Goal: Task Accomplishment & Management: Manage account settings

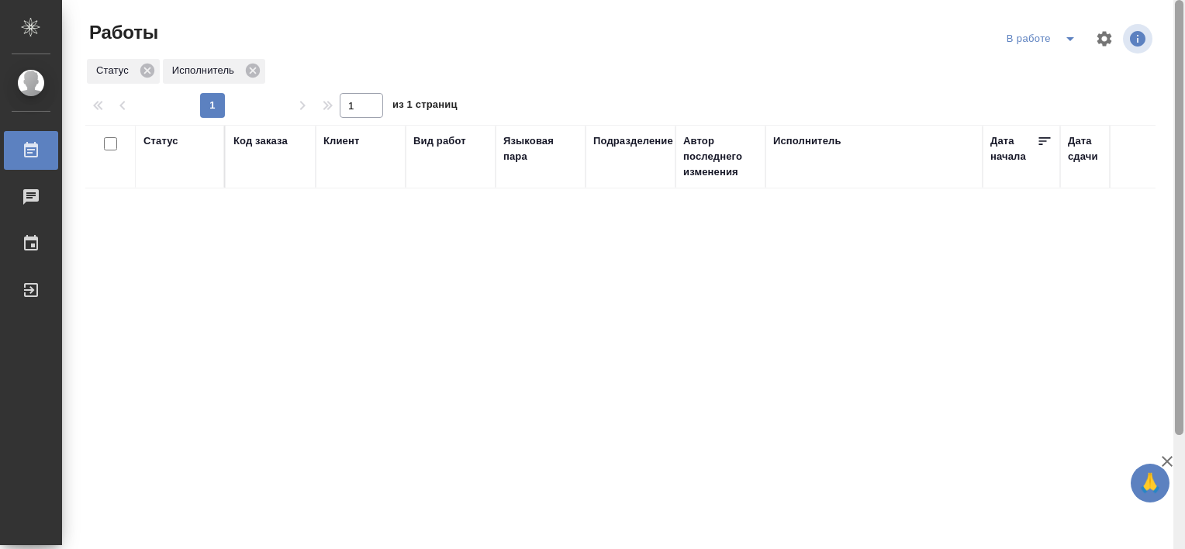
scroll to position [143, 0]
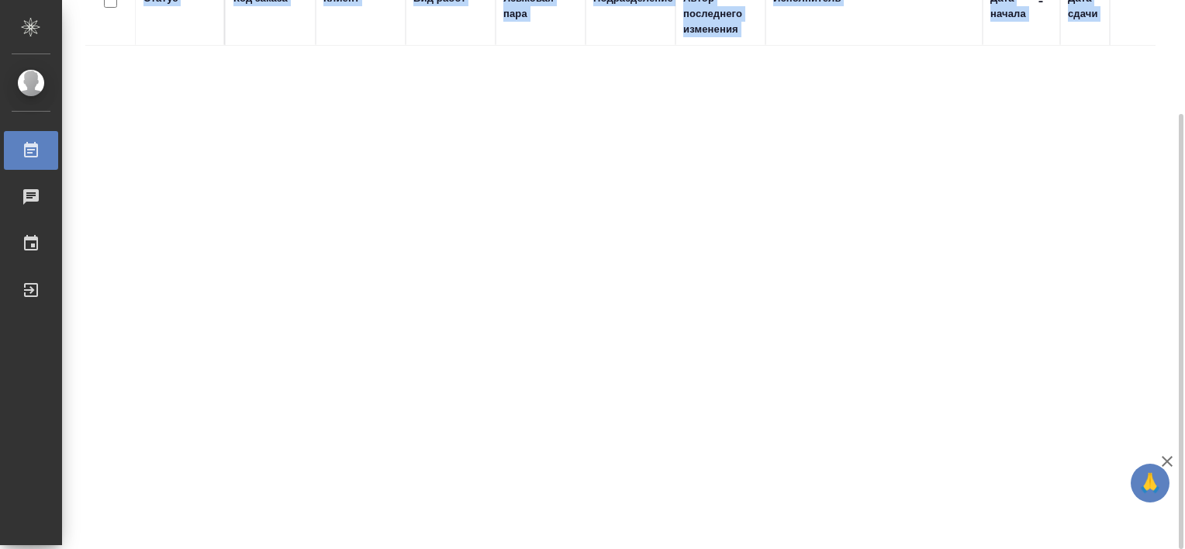
drag, startPoint x: 1184, startPoint y: 109, endPoint x: 1188, endPoint y: 270, distance: 160.6
click at [1184, 270] on html "🙏 .cls-1 fill:#fff; AWATERA Tretyakova Valeriya Работы 0 Чаты График Выйти Рабо…" at bounding box center [592, 274] width 1185 height 549
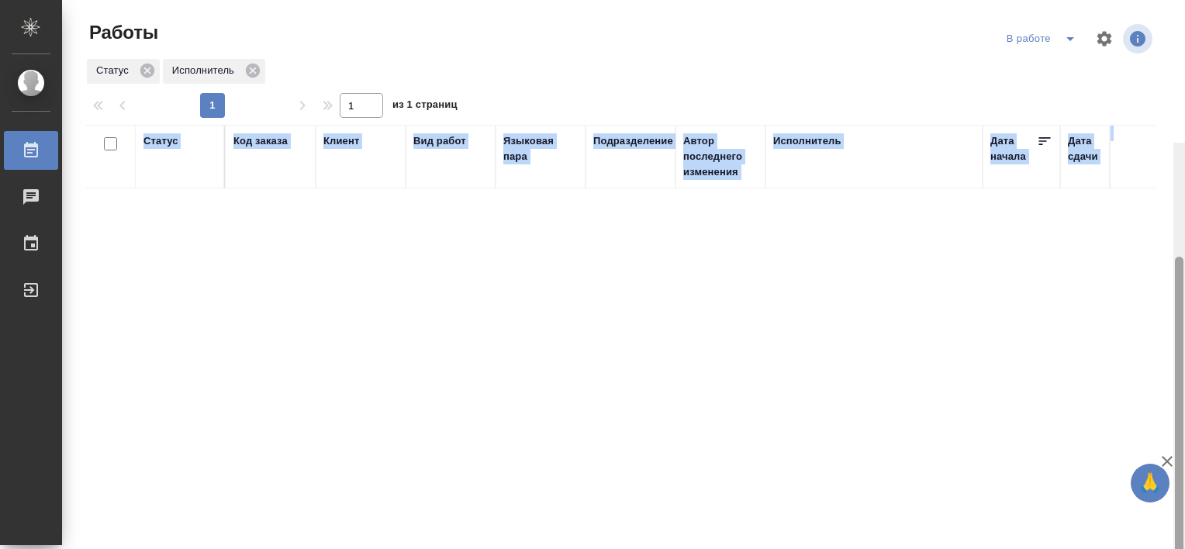
click at [1176, 143] on div at bounding box center [1180, 417] width 12 height 549
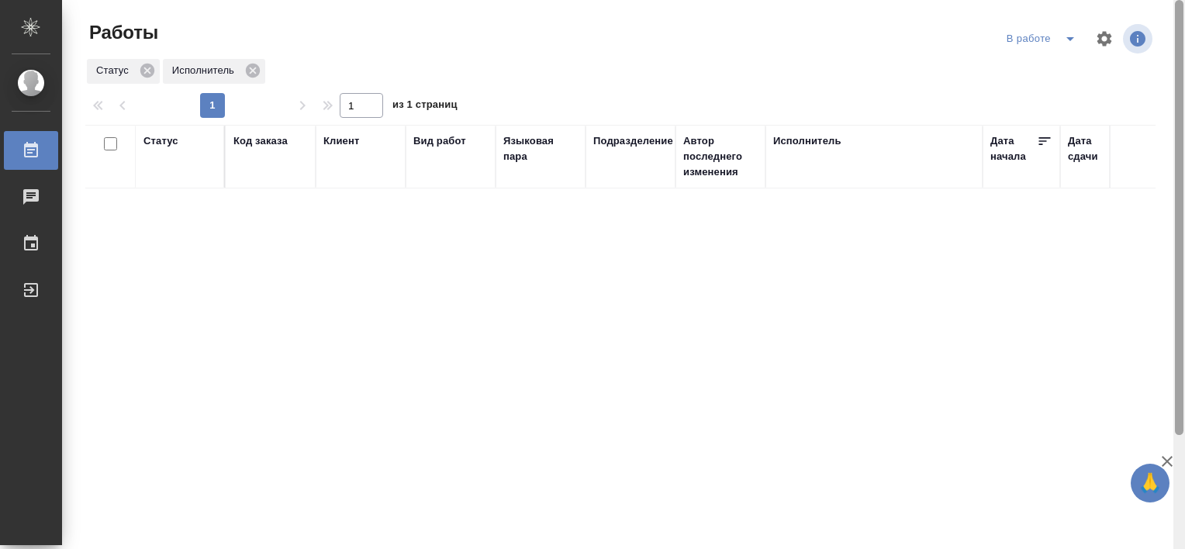
click at [1176, 40] on div at bounding box center [1179, 217] width 9 height 435
click at [1063, 43] on icon "split button" at bounding box center [1070, 38] width 19 height 19
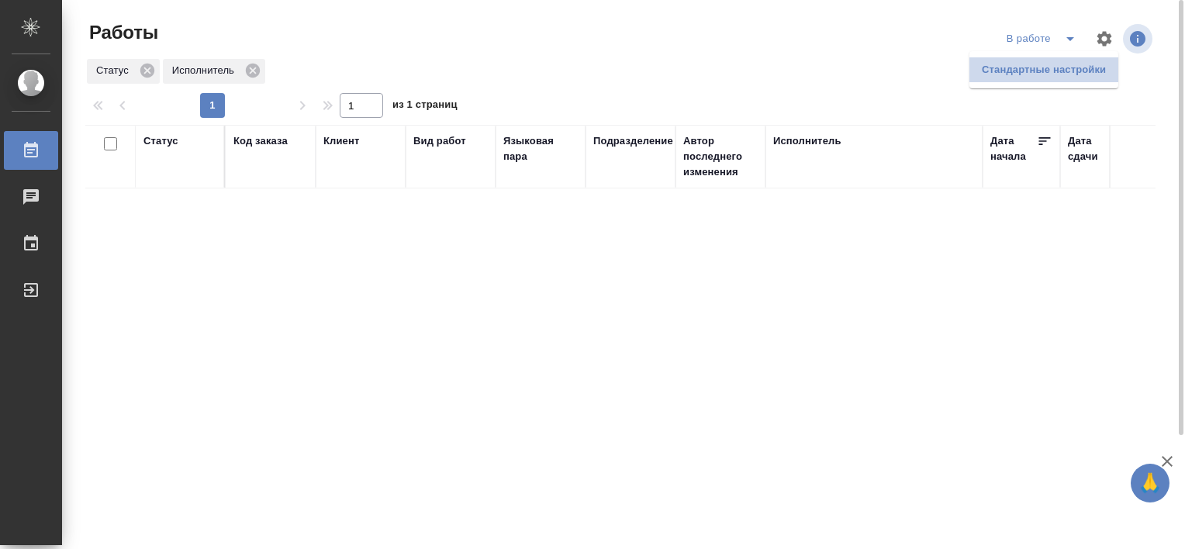
click at [1067, 69] on li "Стандартные настройки" at bounding box center [1044, 69] width 149 height 25
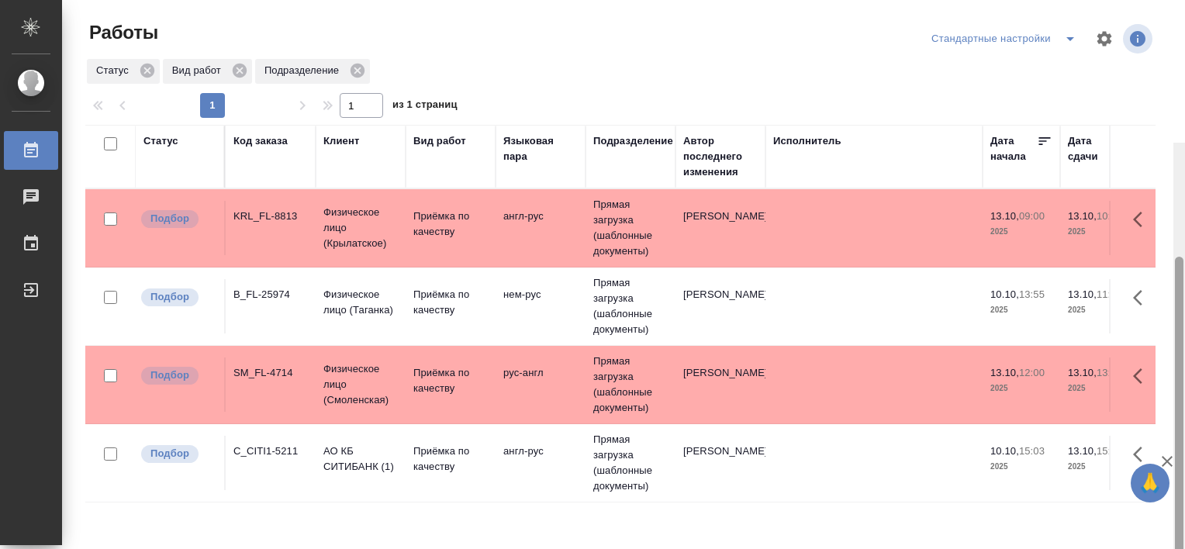
scroll to position [143, 0]
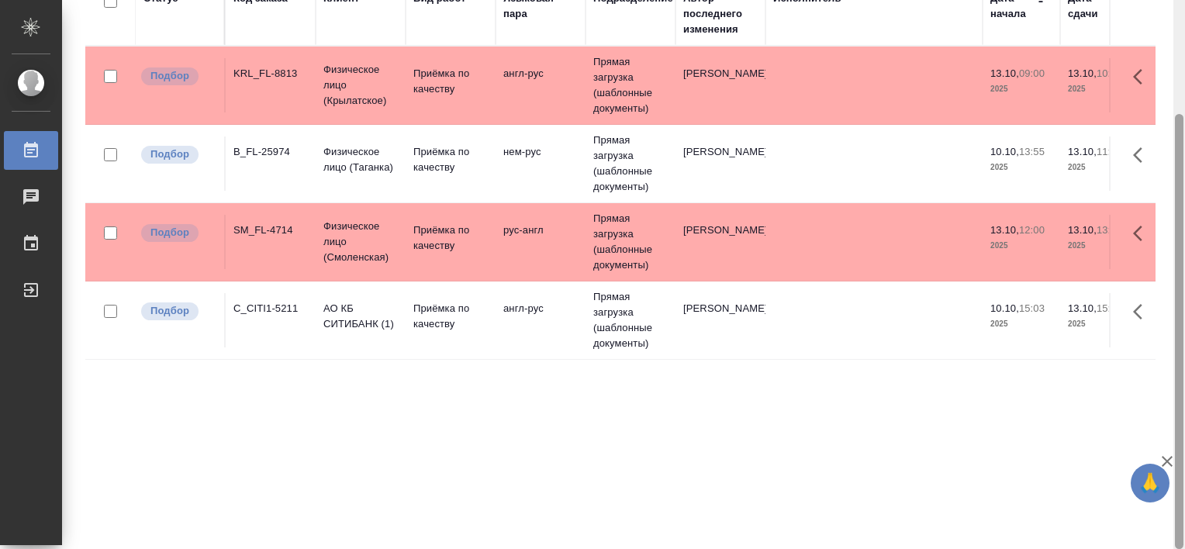
click at [1184, 254] on html "🙏 .cls-1 fill:#fff; AWATERA Tretyakova Valeriya Работы 0 Чаты График Выйти Рабо…" at bounding box center [592, 274] width 1185 height 549
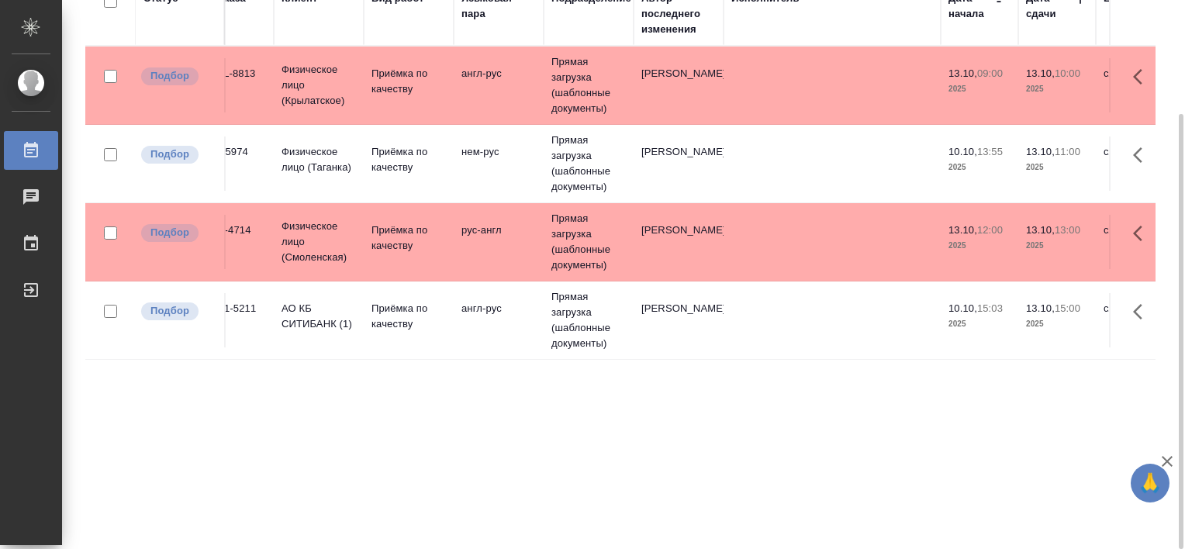
scroll to position [0, 0]
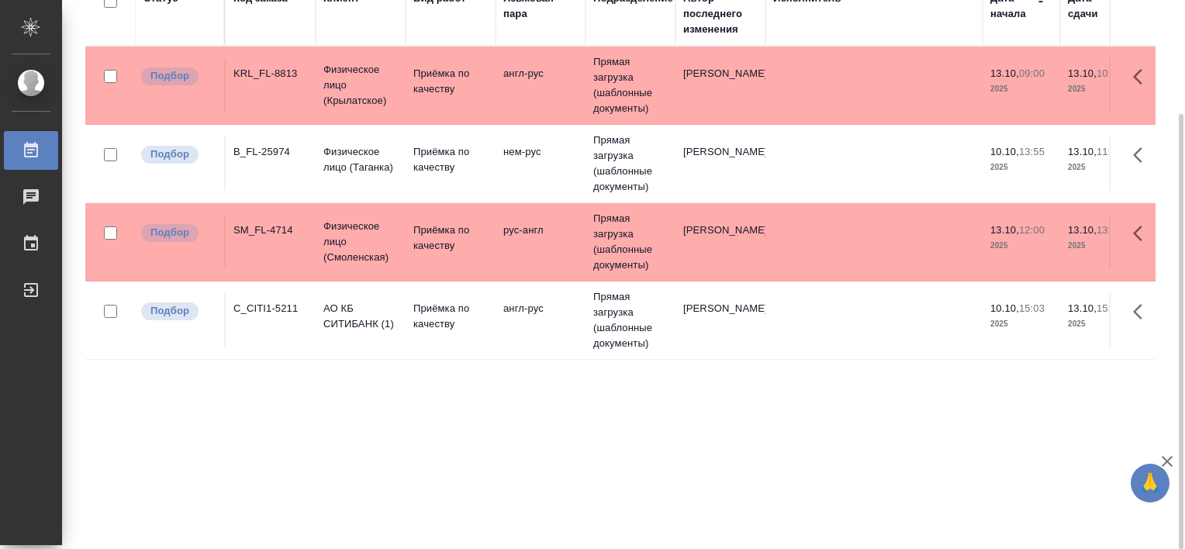
click at [267, 316] on td "C_CITI1-5211" at bounding box center [271, 320] width 90 height 54
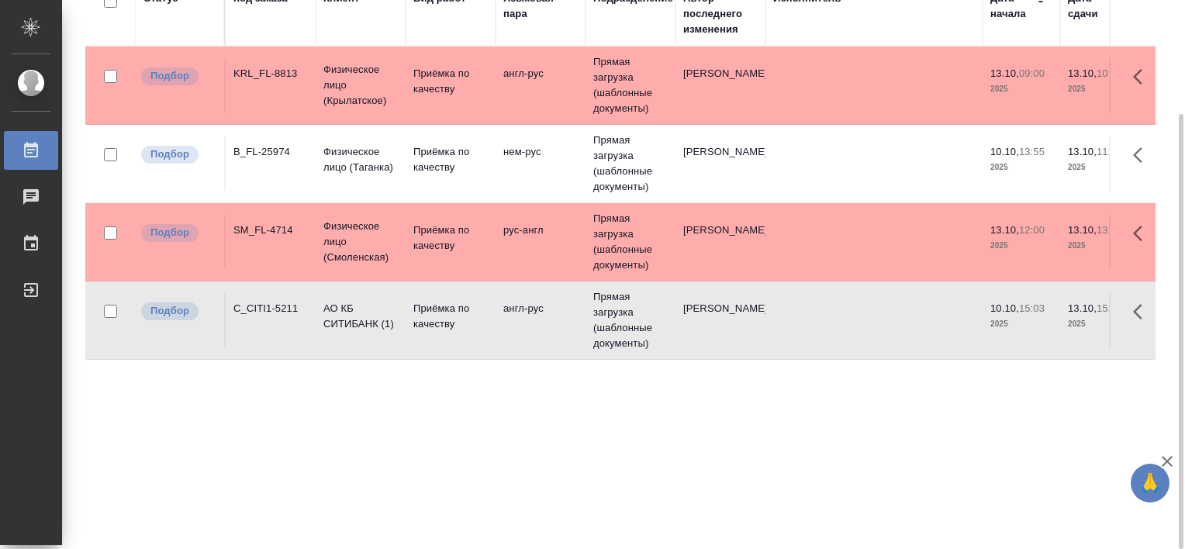
click at [267, 316] on td "C_CITI1-5211" at bounding box center [271, 320] width 90 height 54
click at [251, 153] on div "B_FL-25974" at bounding box center [270, 152] width 74 height 16
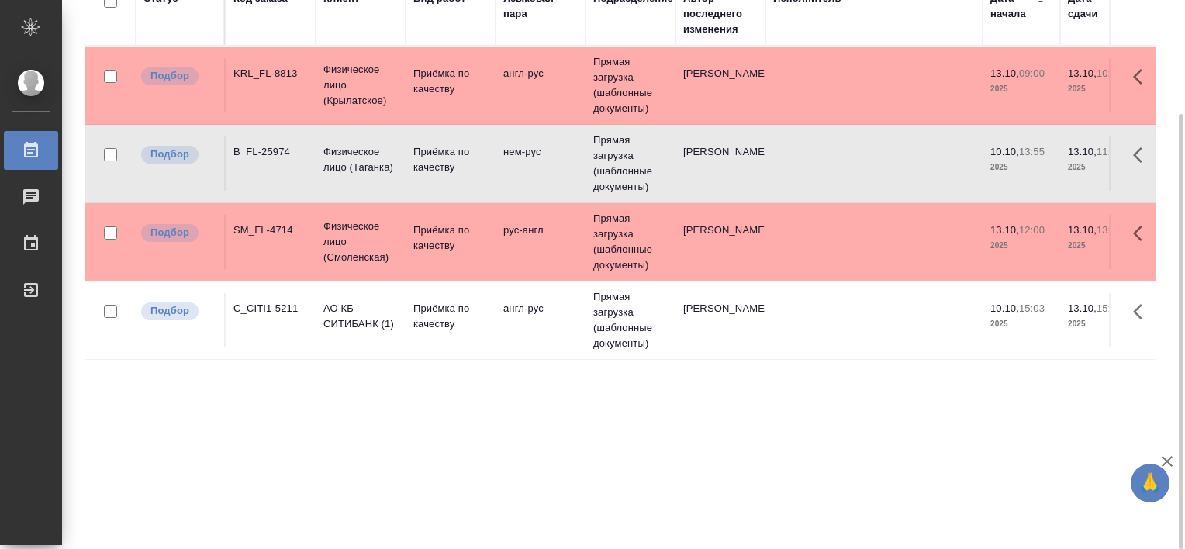
click at [269, 156] on div "B_FL-25974" at bounding box center [270, 152] width 74 height 16
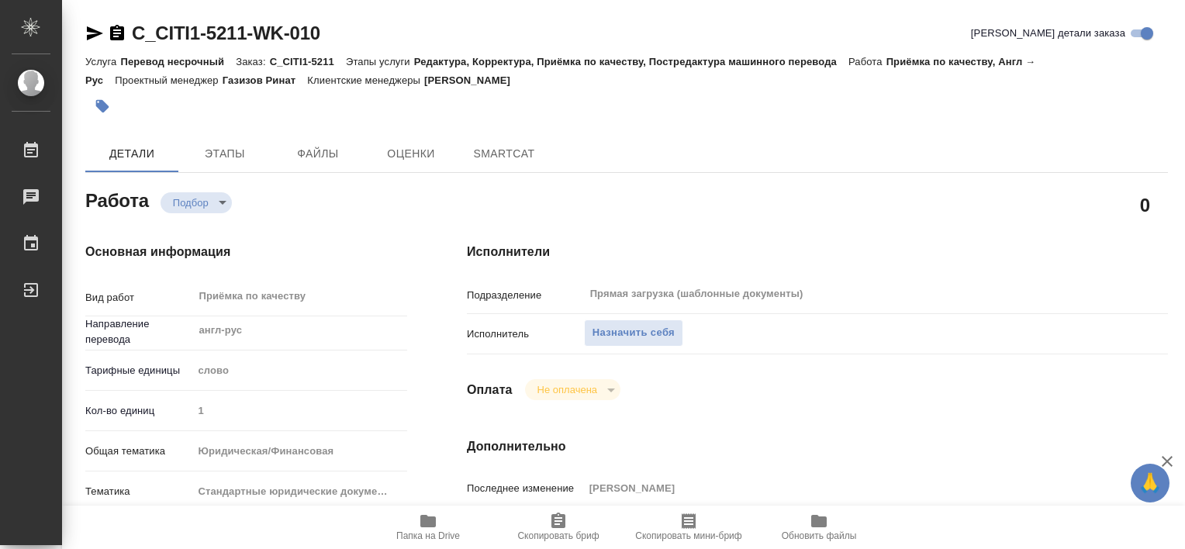
type textarea "x"
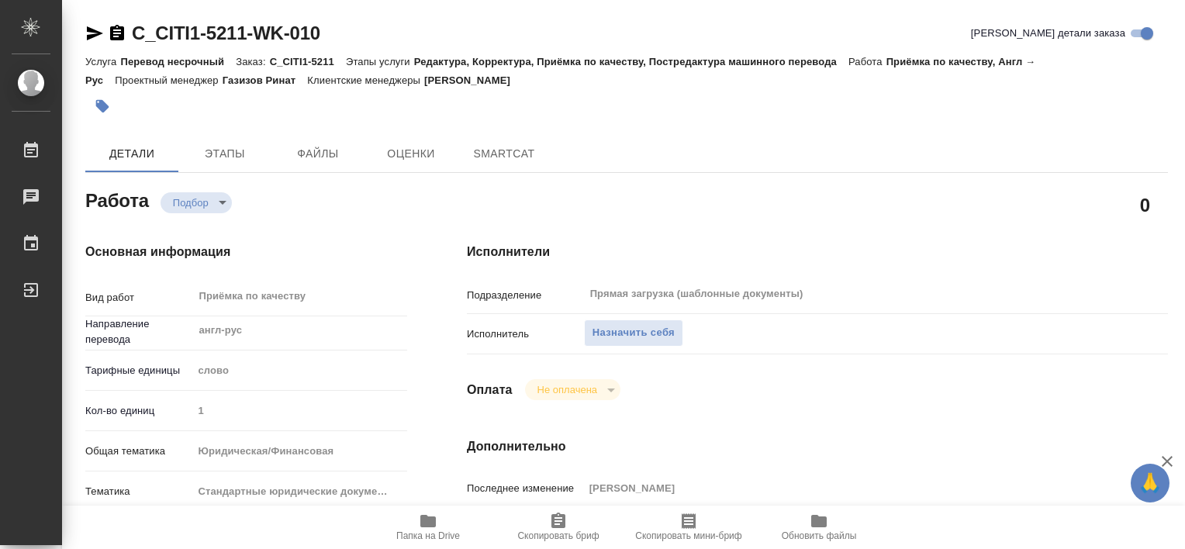
type textarea "x"
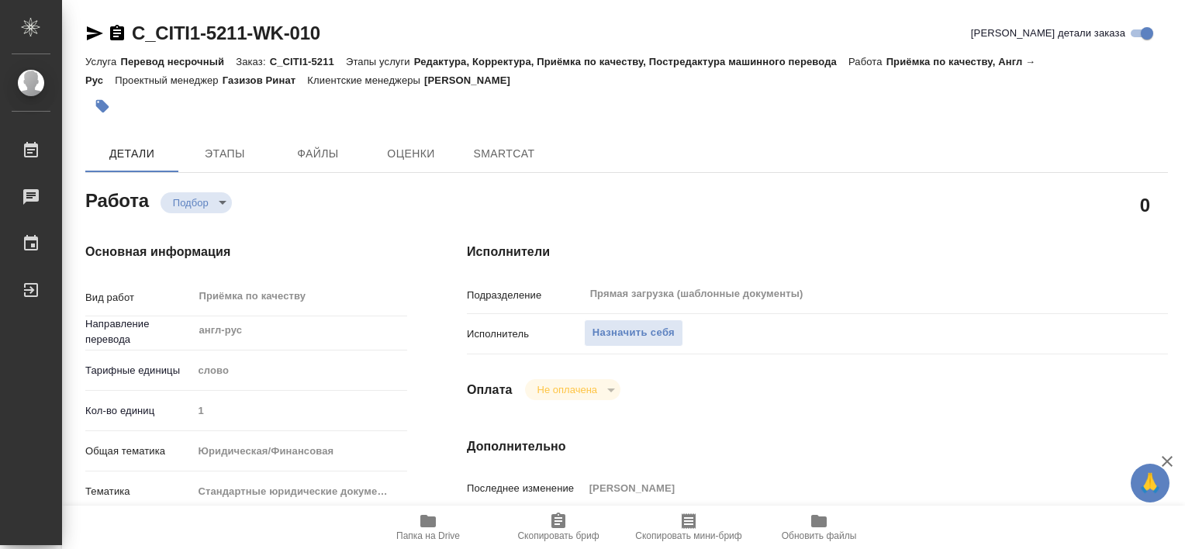
type textarea "x"
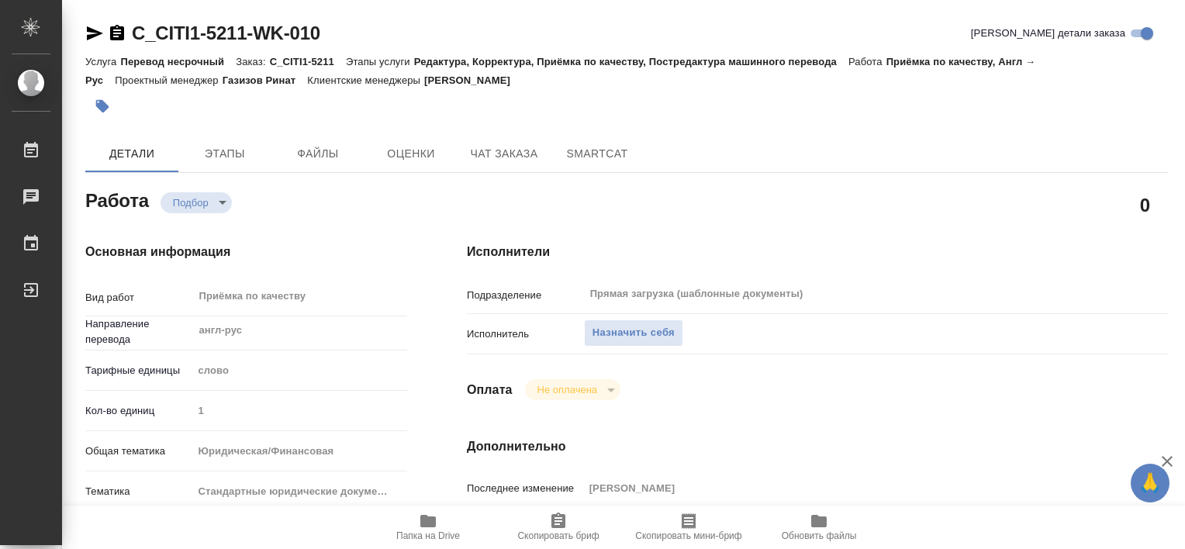
type textarea "x"
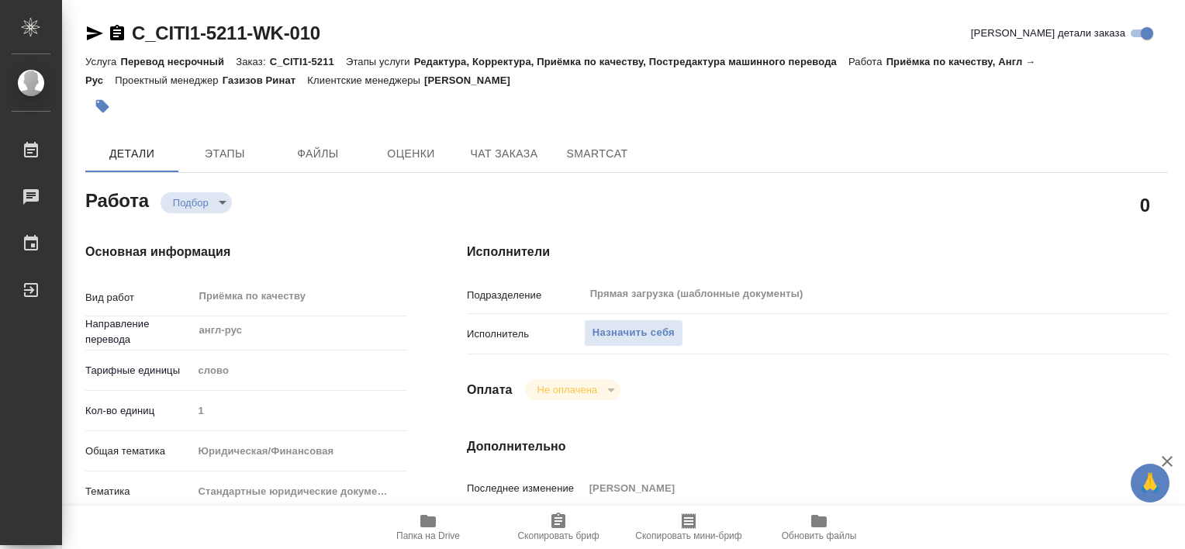
type textarea "x"
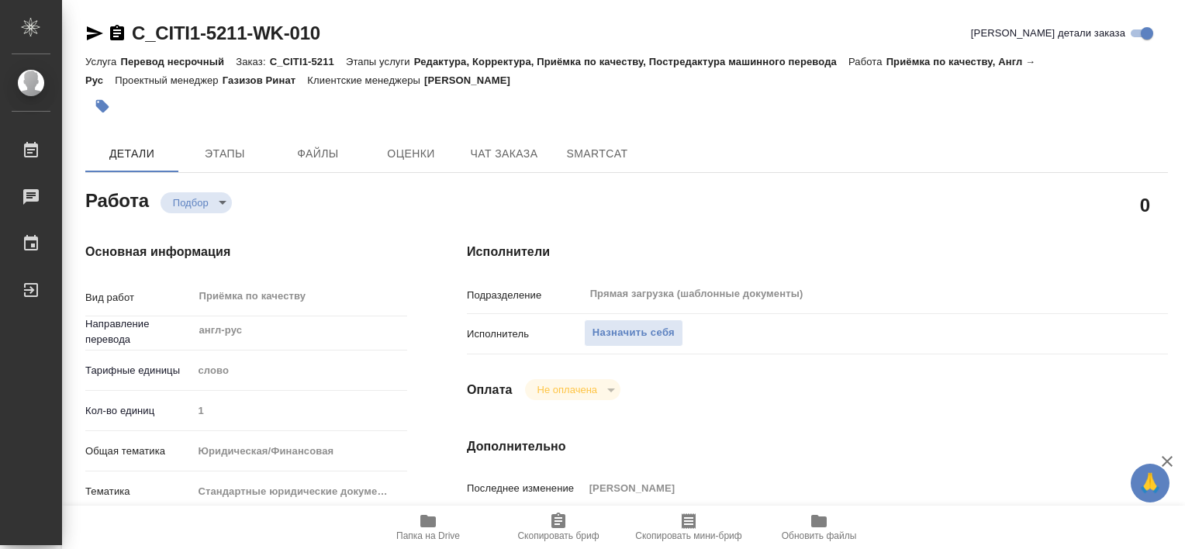
click at [434, 529] on icon "button" at bounding box center [428, 521] width 19 height 19
click at [419, 521] on icon "button" at bounding box center [428, 521] width 19 height 19
click at [237, 154] on span "Этапы" at bounding box center [225, 153] width 74 height 19
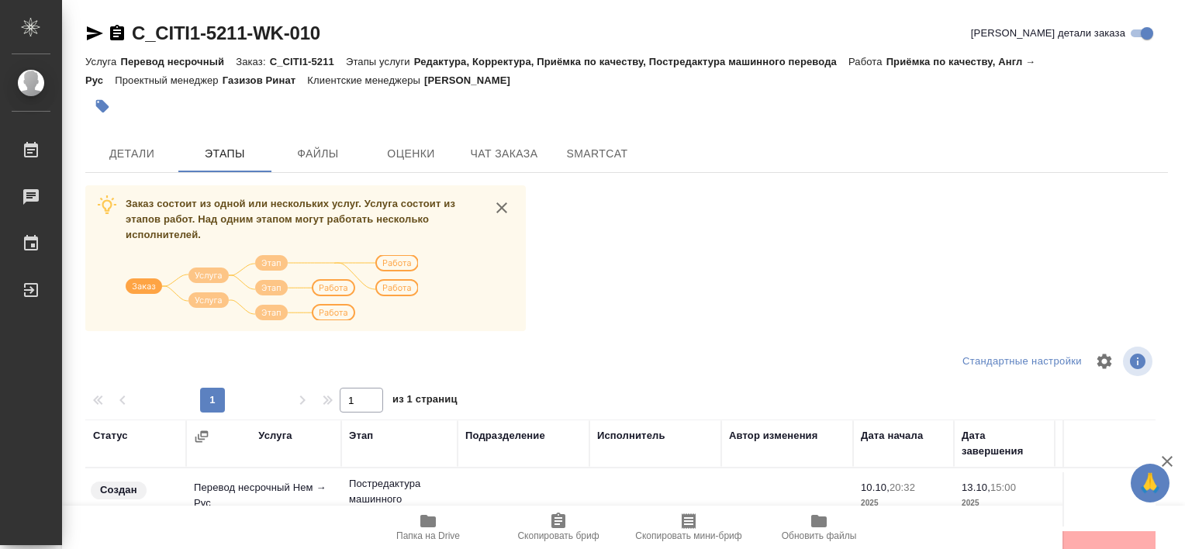
drag, startPoint x: 1184, startPoint y: 417, endPoint x: 1184, endPoint y: 478, distance: 61.3
click at [1184, 478] on html "🙏 .cls-1 fill:#fff; AWATERA Tretyakova Valeriya Работы 0 Чаты График Выйти C_CI…" at bounding box center [592, 274] width 1185 height 549
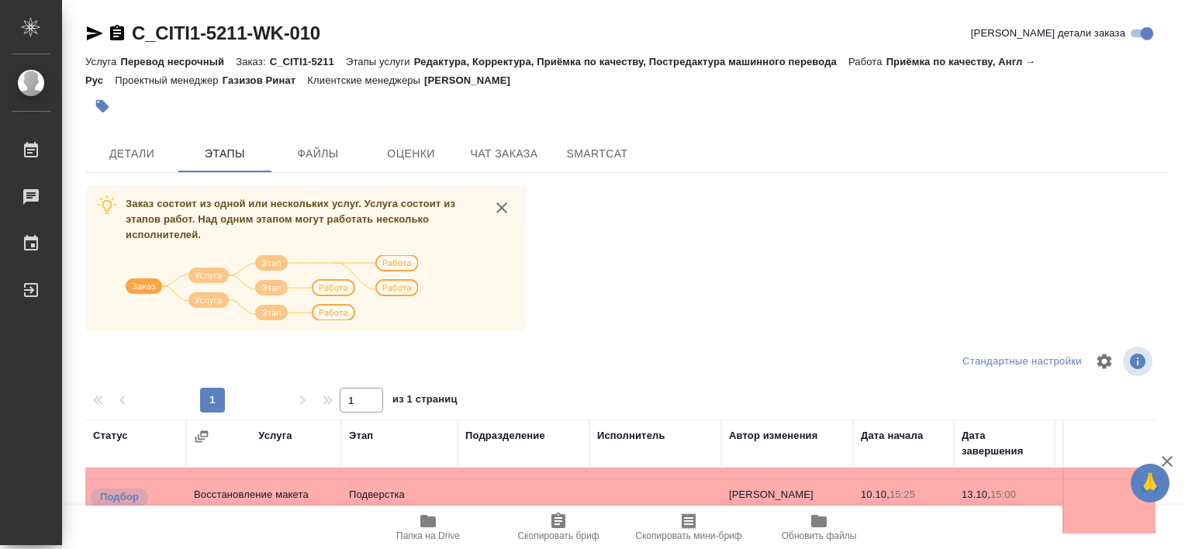
scroll to position [382, 0]
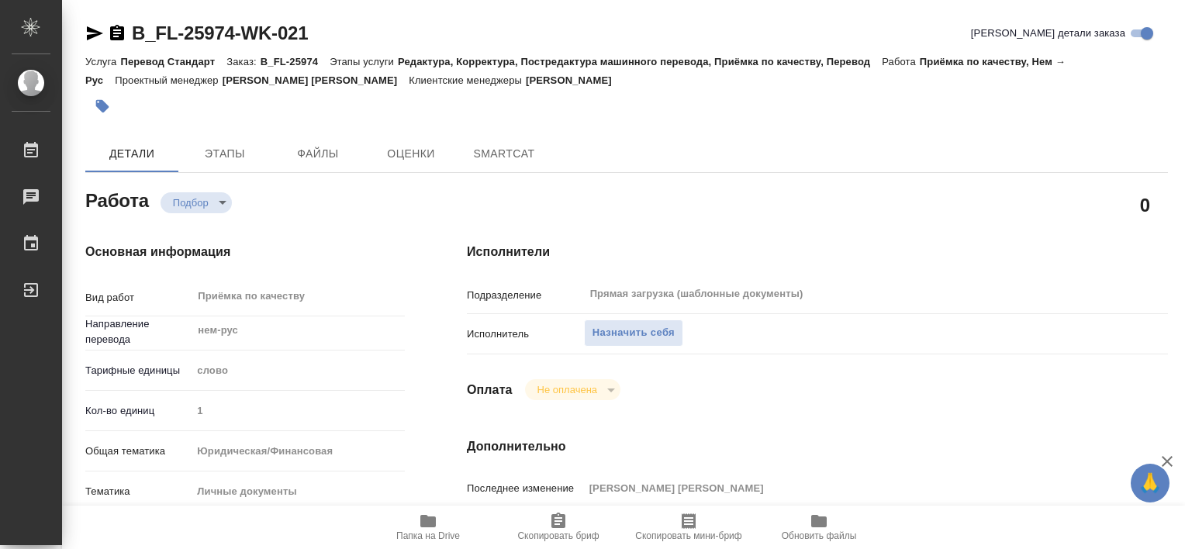
type textarea "x"
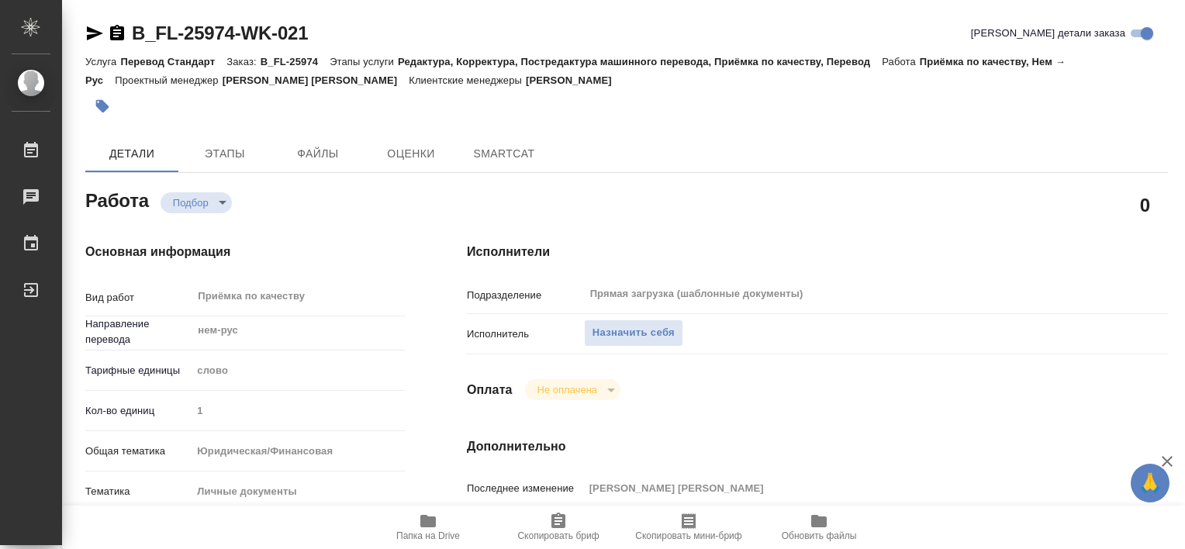
type textarea "x"
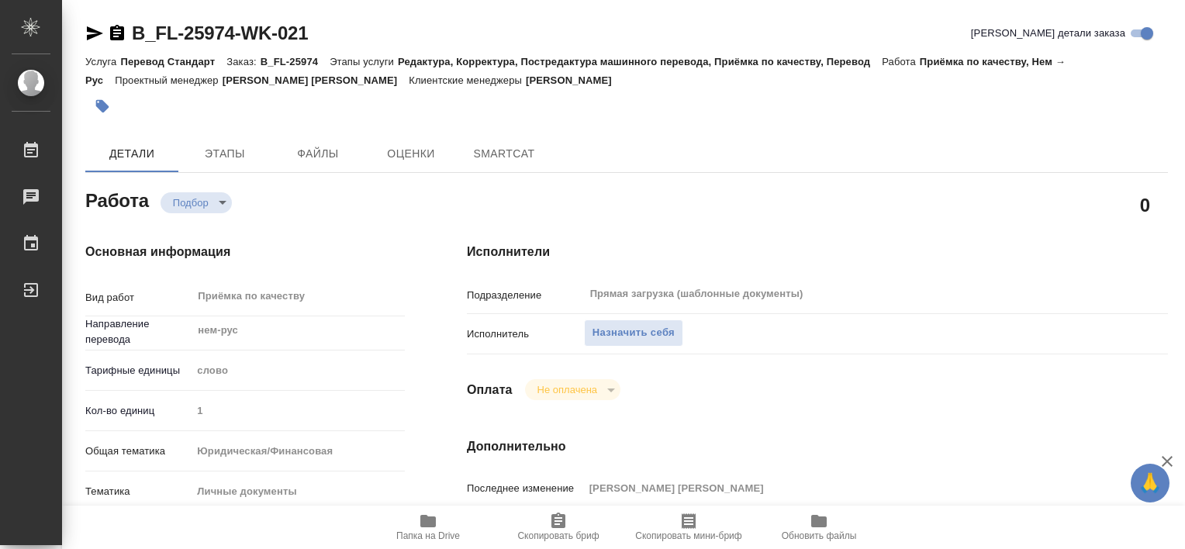
type textarea "x"
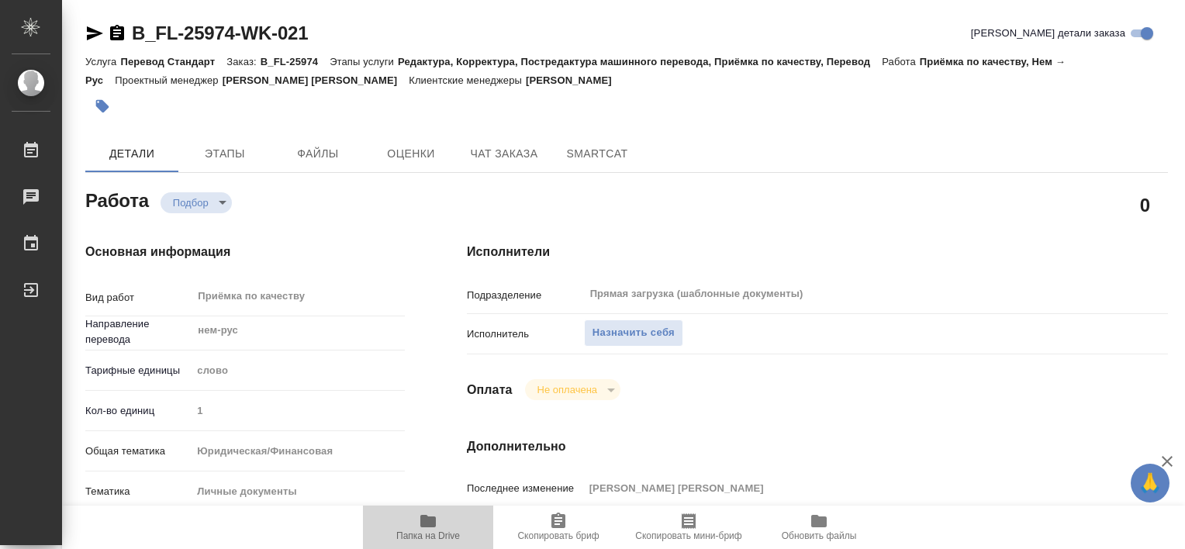
click at [416, 522] on span "Папка на Drive" at bounding box center [428, 526] width 112 height 29
type textarea "x"
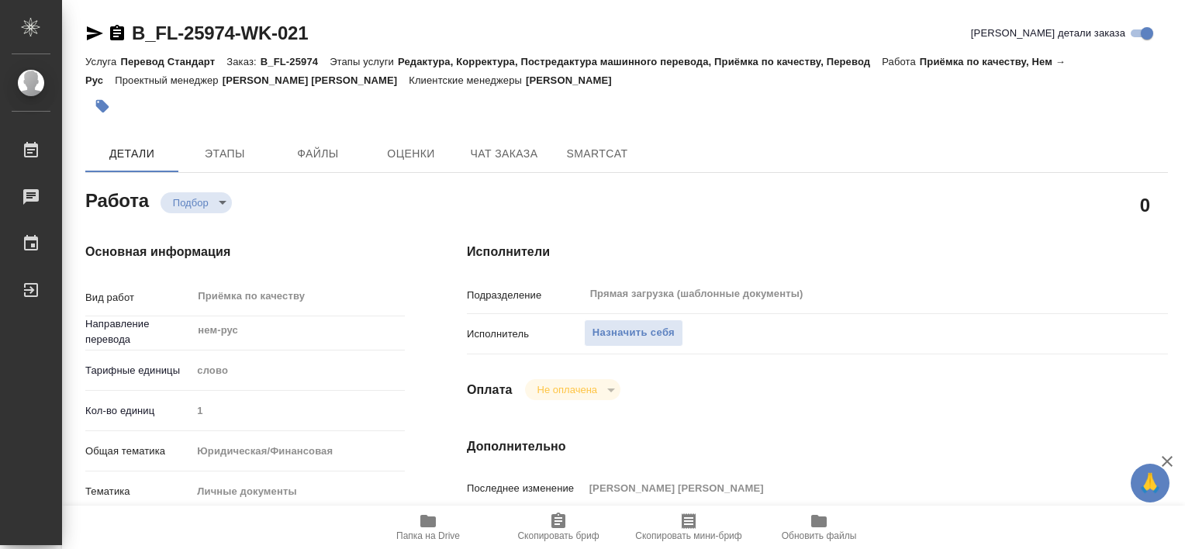
type textarea "x"
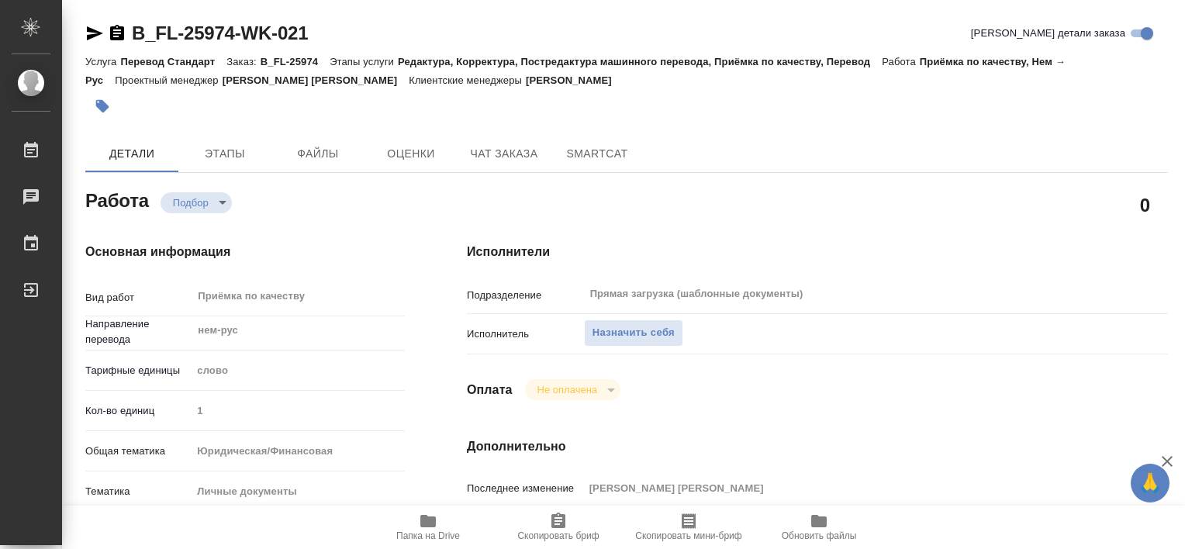
type textarea "x"
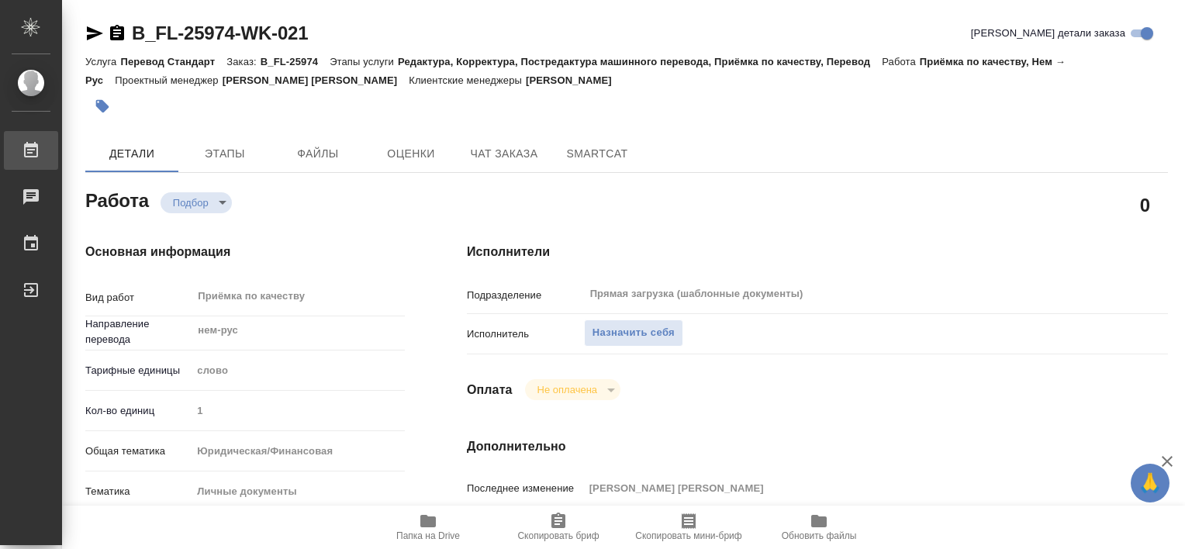
type textarea "x"
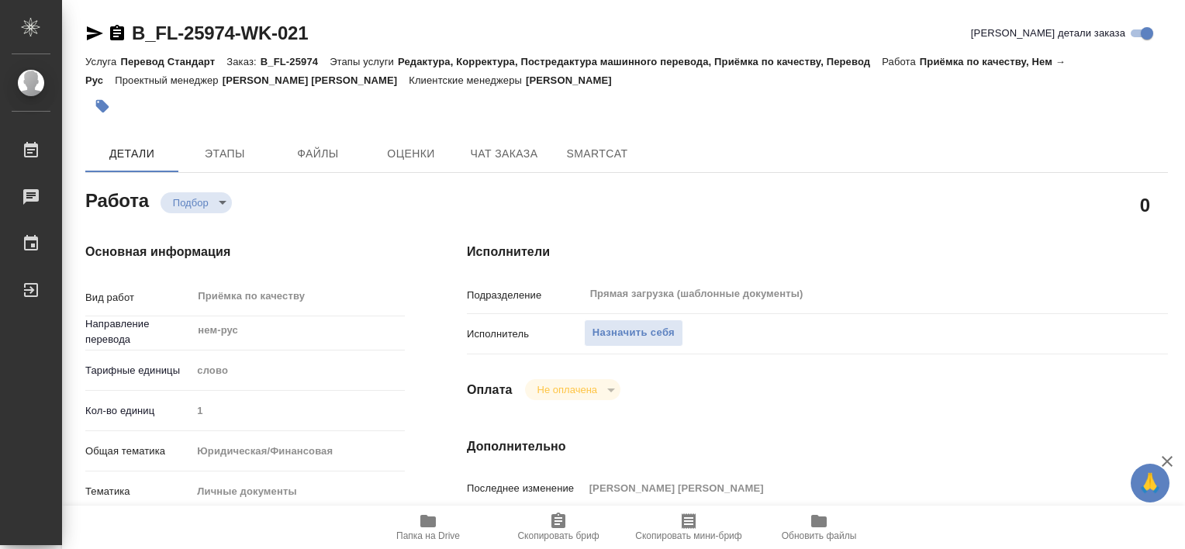
type textarea "x"
click at [230, 140] on button "Этапы" at bounding box center [224, 153] width 93 height 37
type textarea "x"
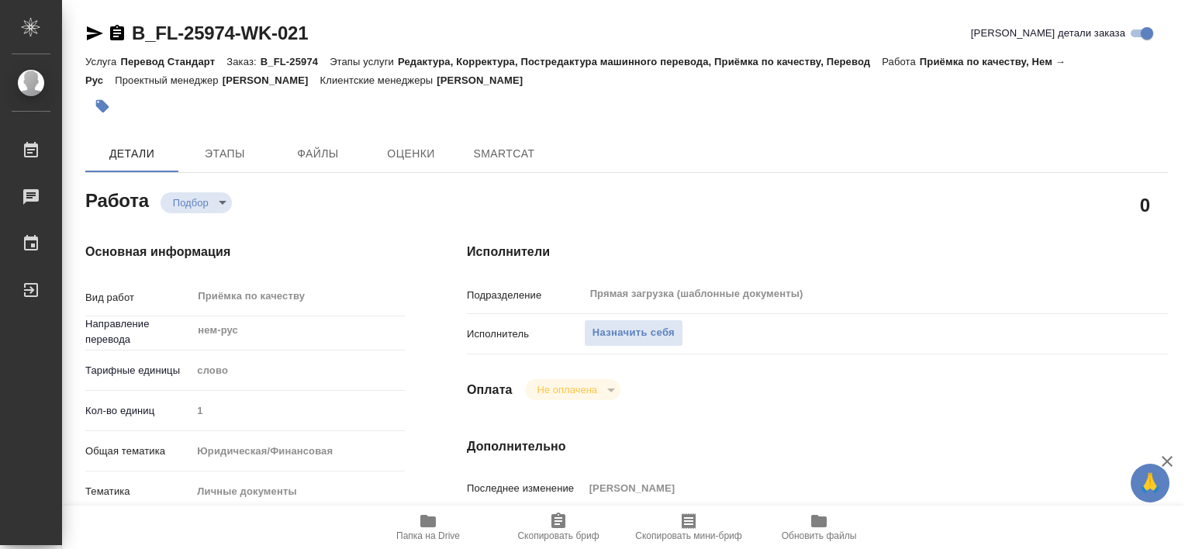
type textarea "x"
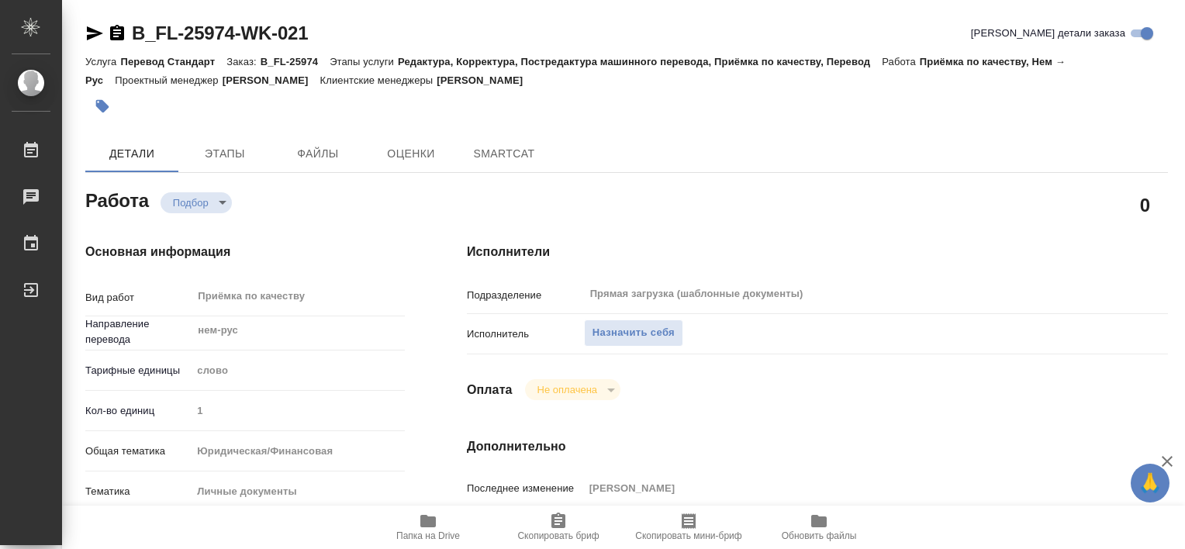
type textarea "x"
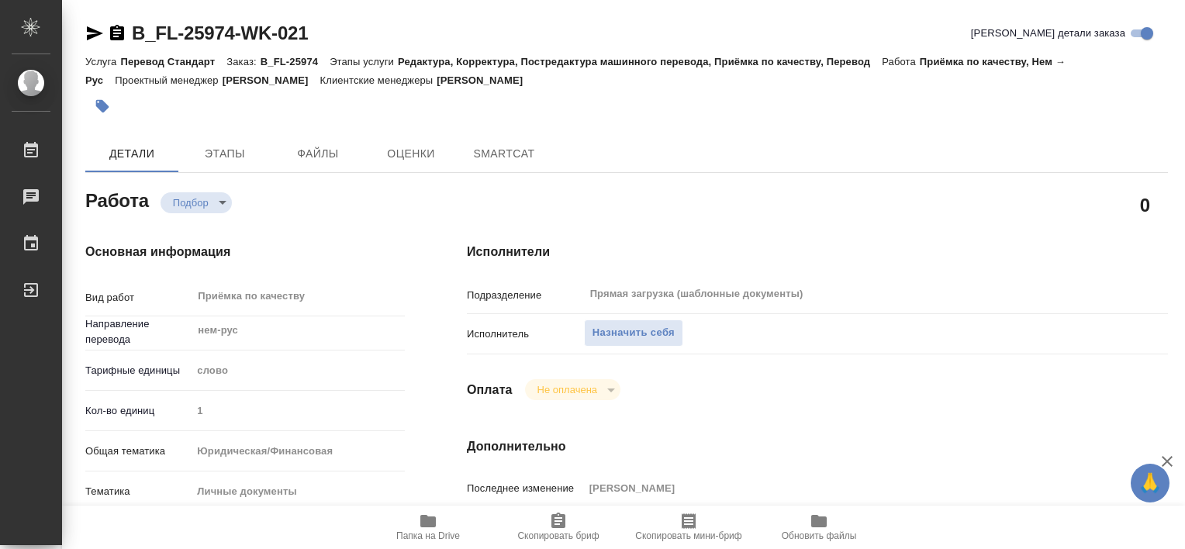
type textarea "x"
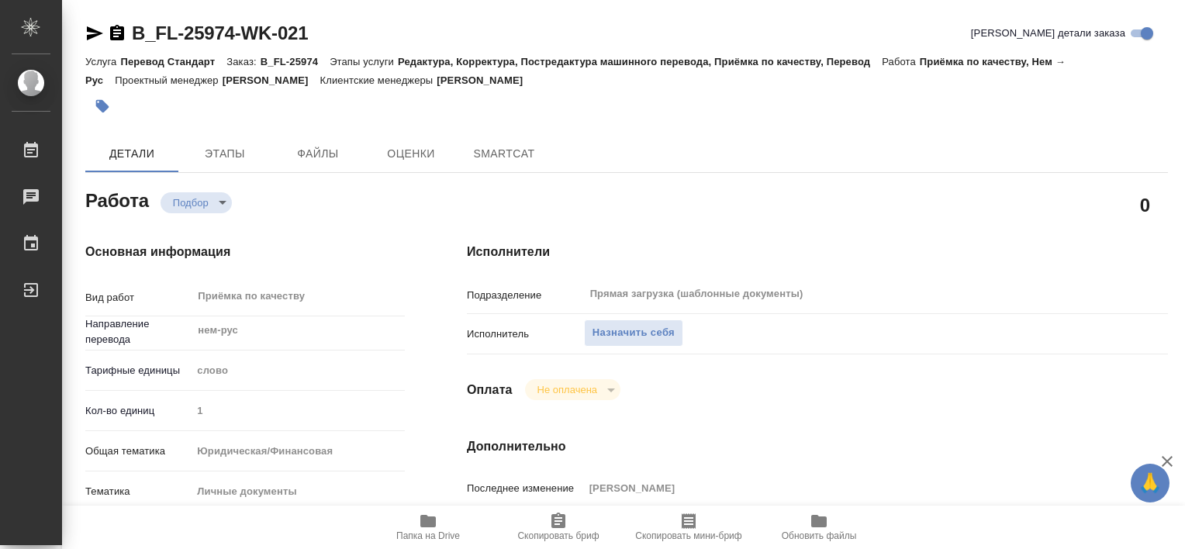
type textarea "x"
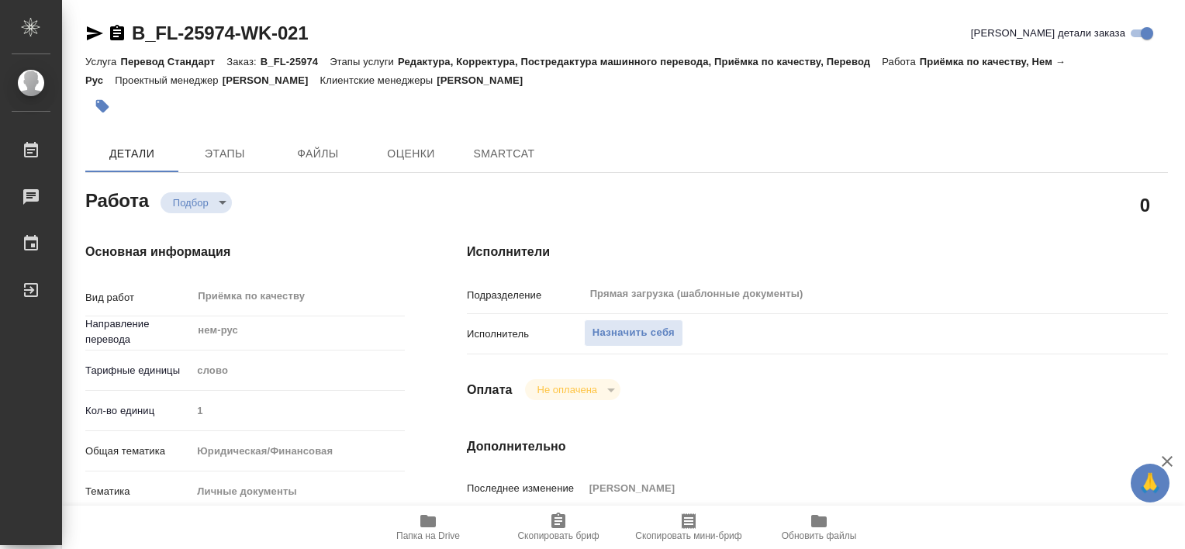
type textarea "x"
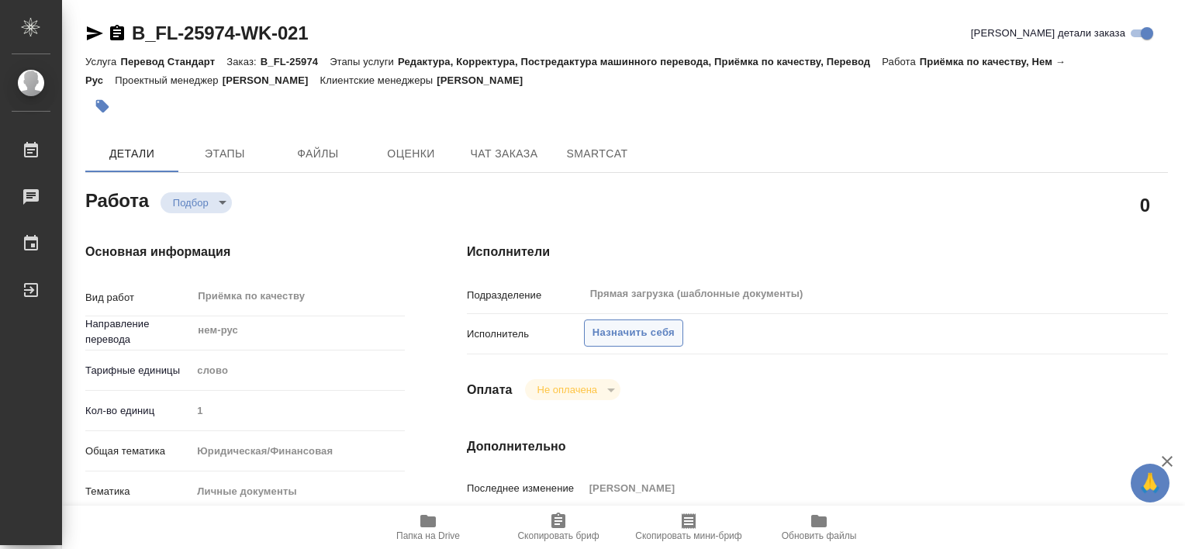
type textarea "x"
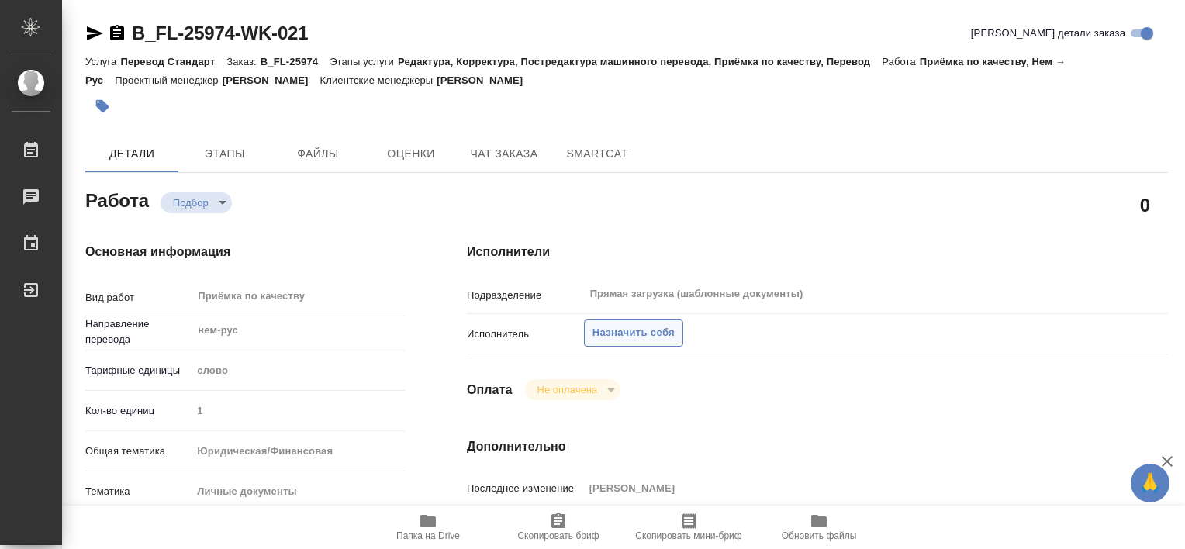
type textarea "x"
click at [635, 331] on span "Назначить себя" at bounding box center [634, 333] width 82 height 18
type textarea "x"
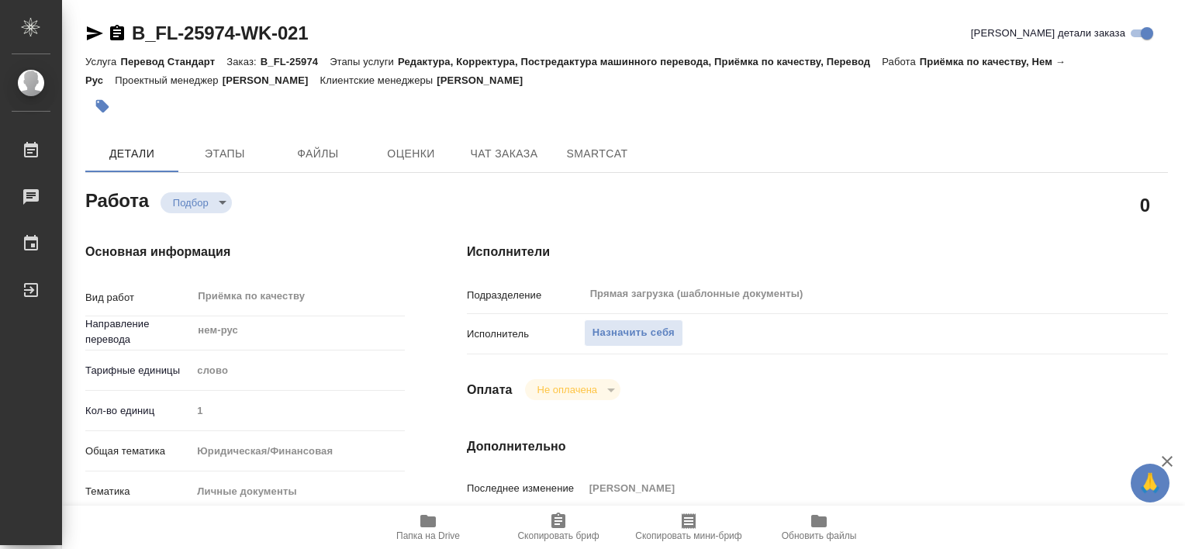
type textarea "x"
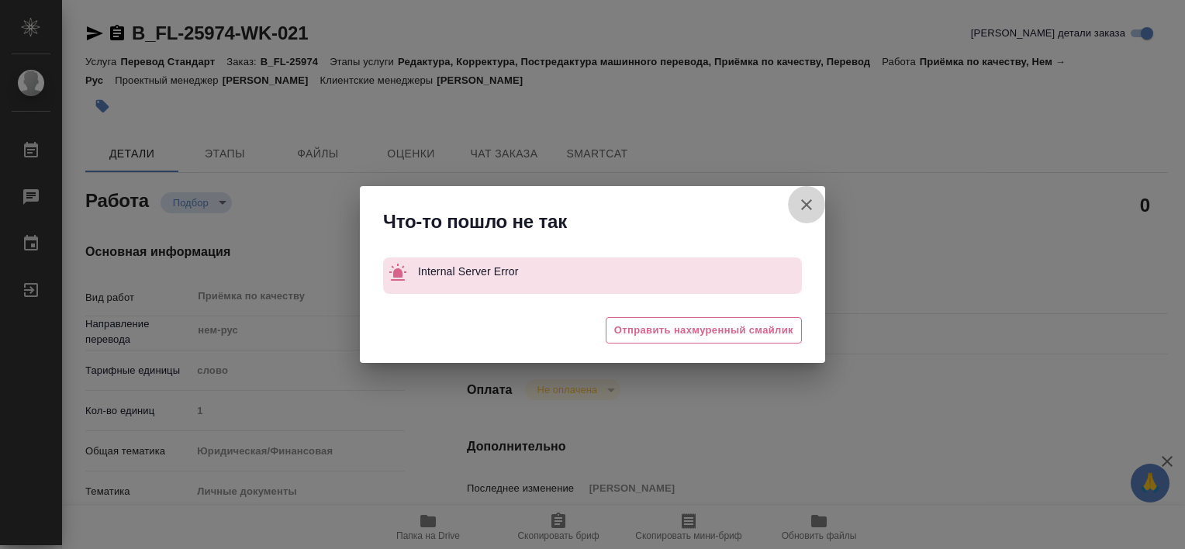
click at [801, 200] on icon "button" at bounding box center [806, 204] width 11 height 11
type textarea "x"
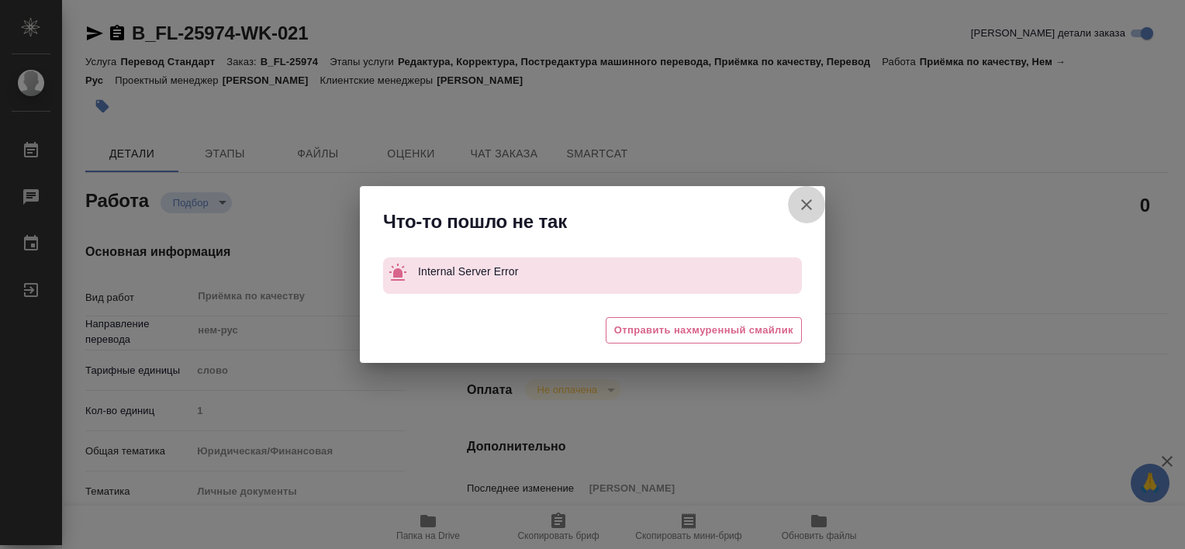
type textarea "x"
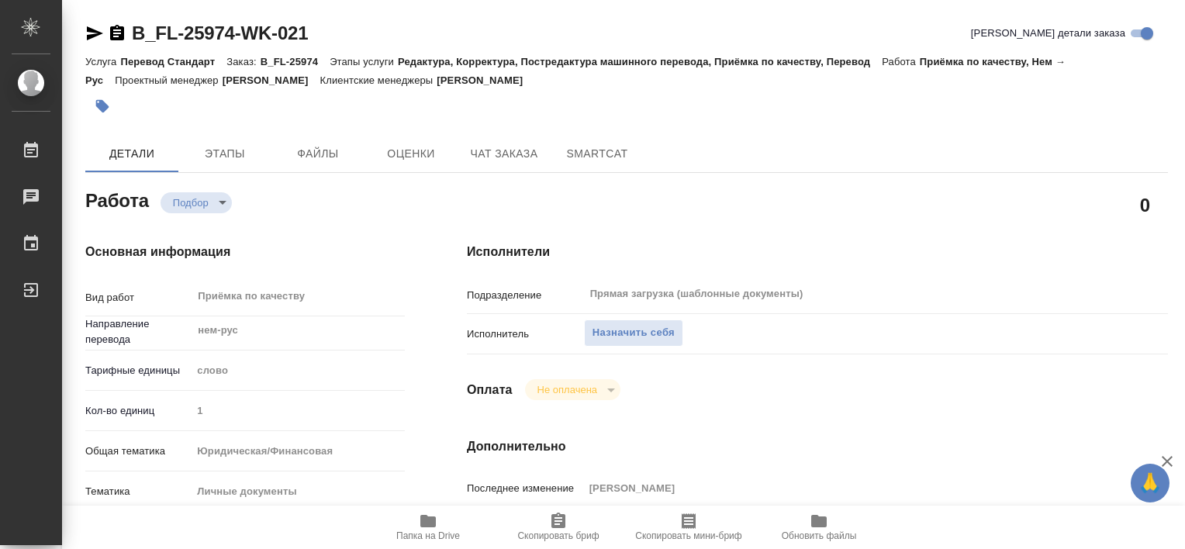
type textarea "x"
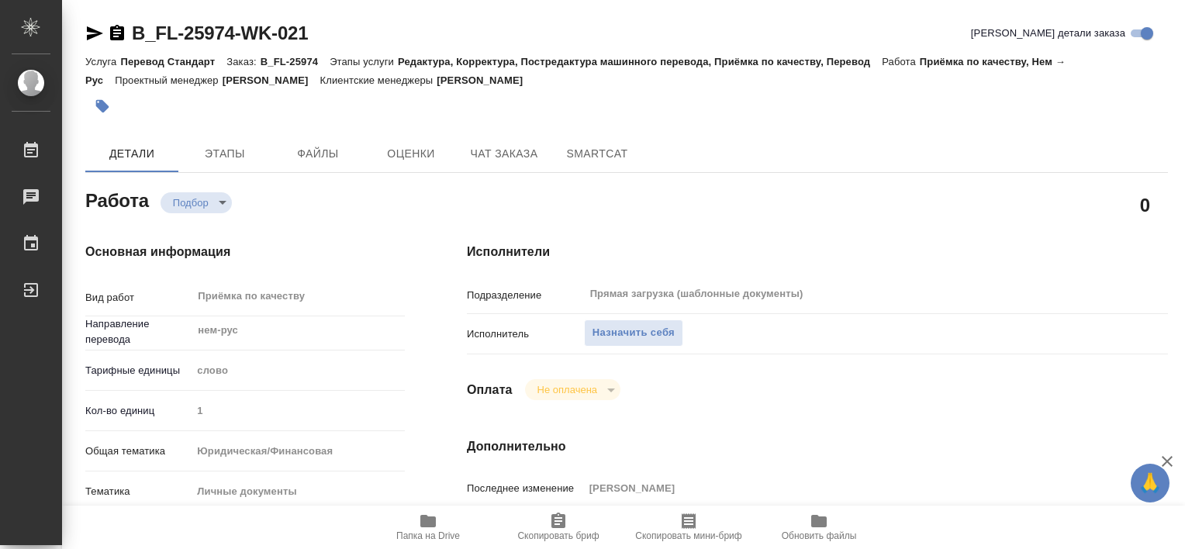
type textarea "x"
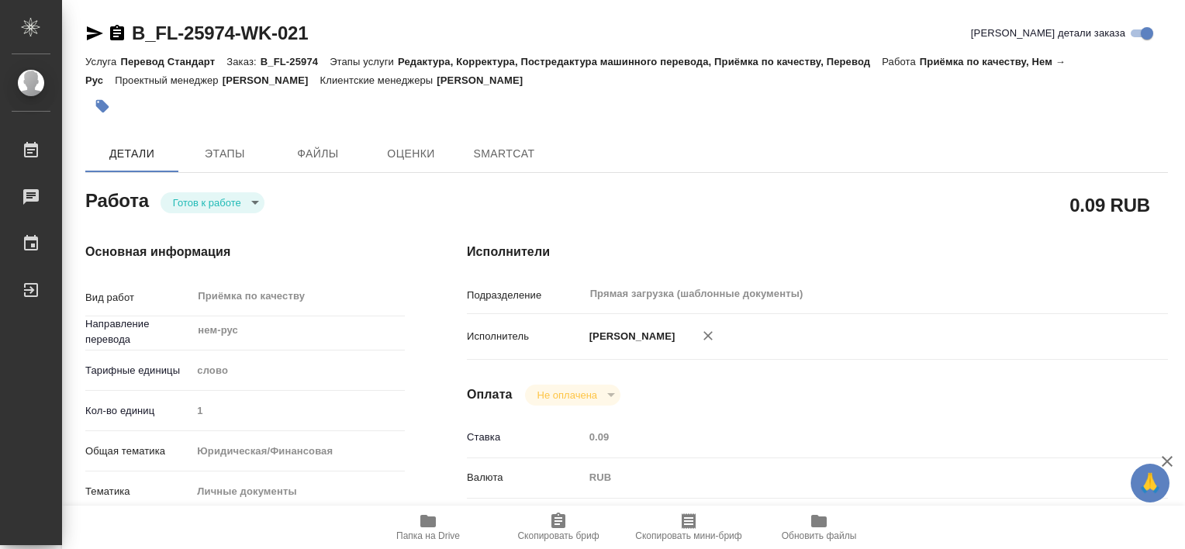
type textarea "x"
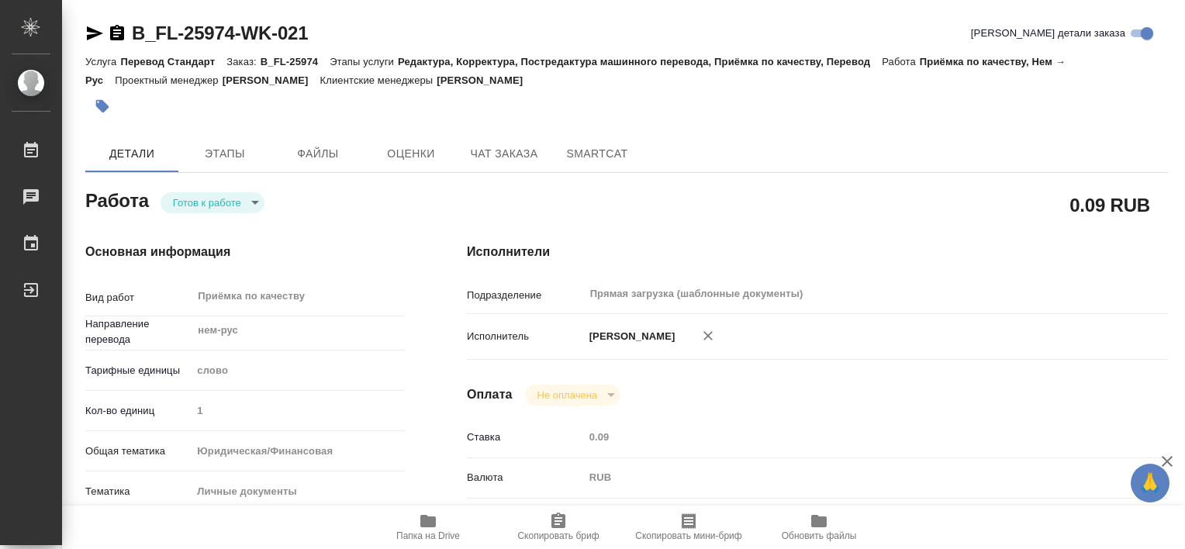
type textarea "x"
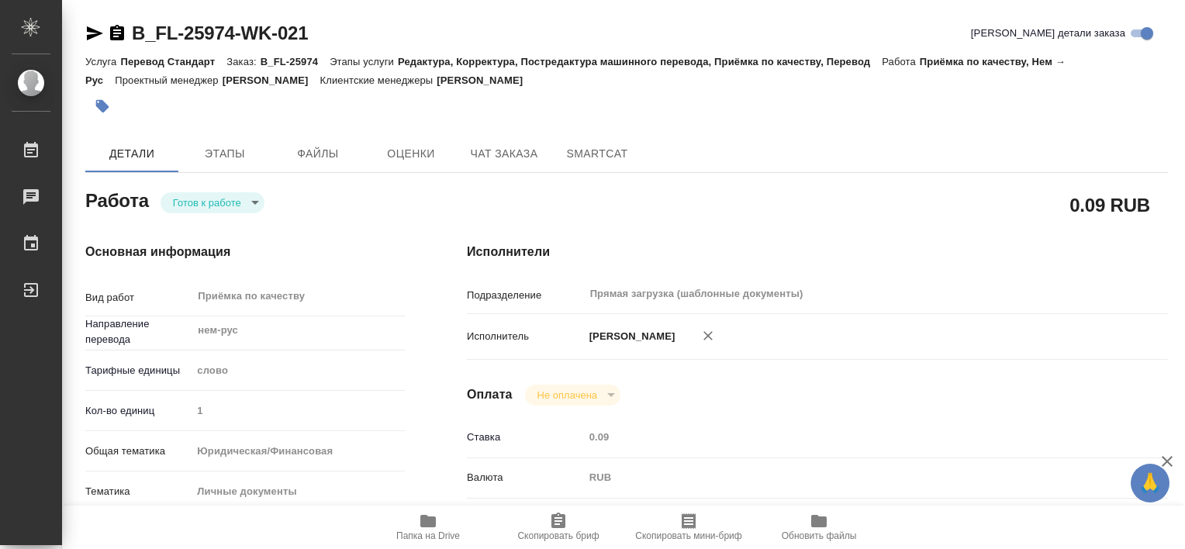
type textarea "x"
